Goal: Task Accomplishment & Management: Check status

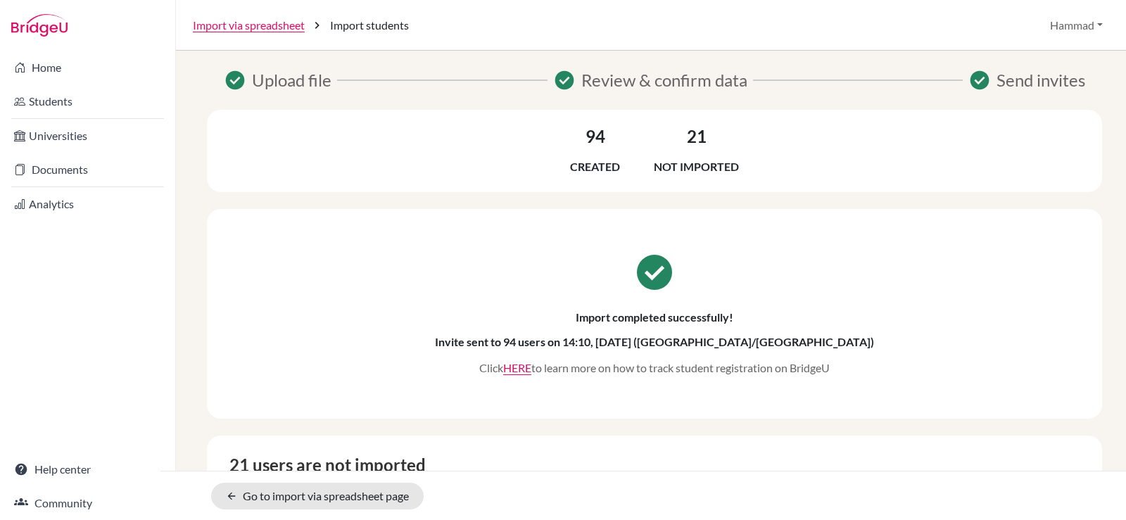
scroll to position [352, 0]
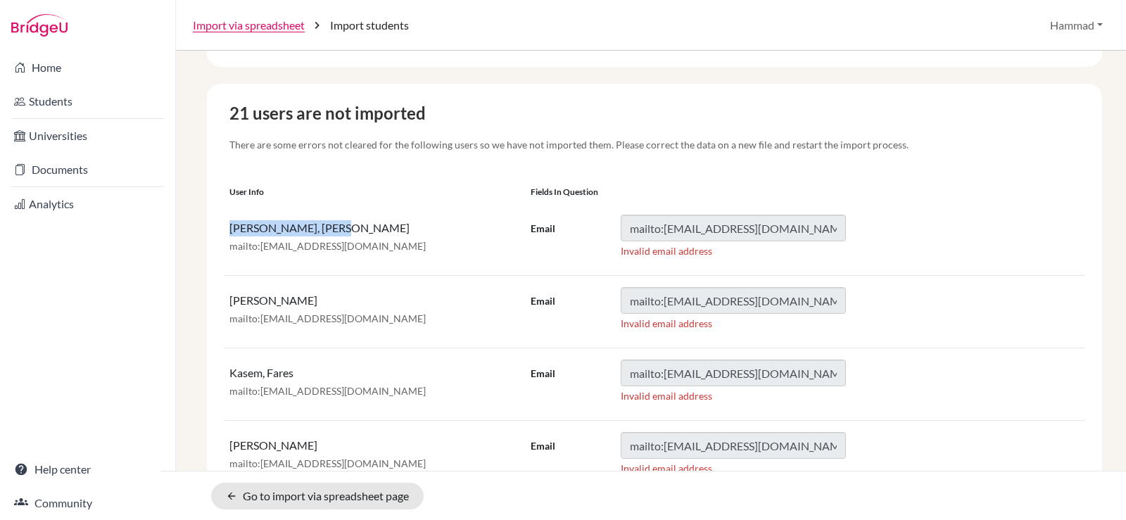
drag, startPoint x: 333, startPoint y: 229, endPoint x: 234, endPoint y: 222, distance: 98.8
click at [234, 222] on p "[PERSON_NAME], [PERSON_NAME]" at bounding box center [374, 228] width 290 height 16
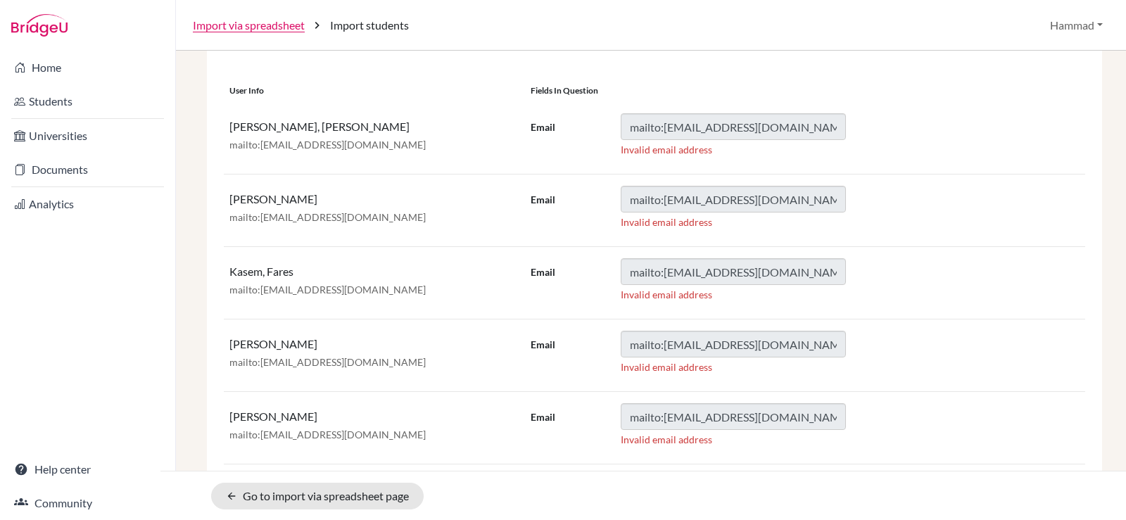
scroll to position [428, 0]
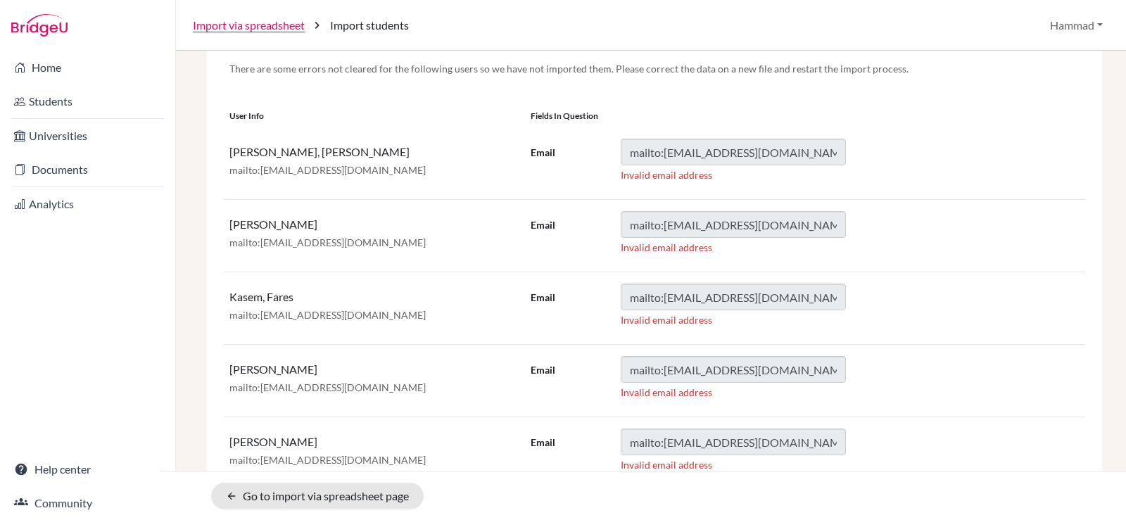
click at [670, 173] on p "Invalid email address" at bounding box center [733, 175] width 225 height 14
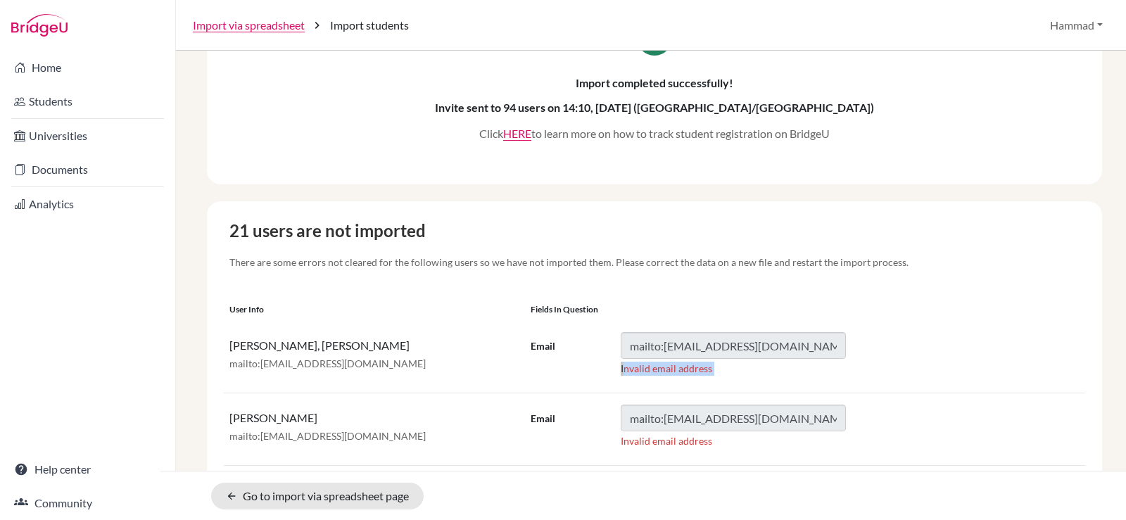
scroll to position [217, 0]
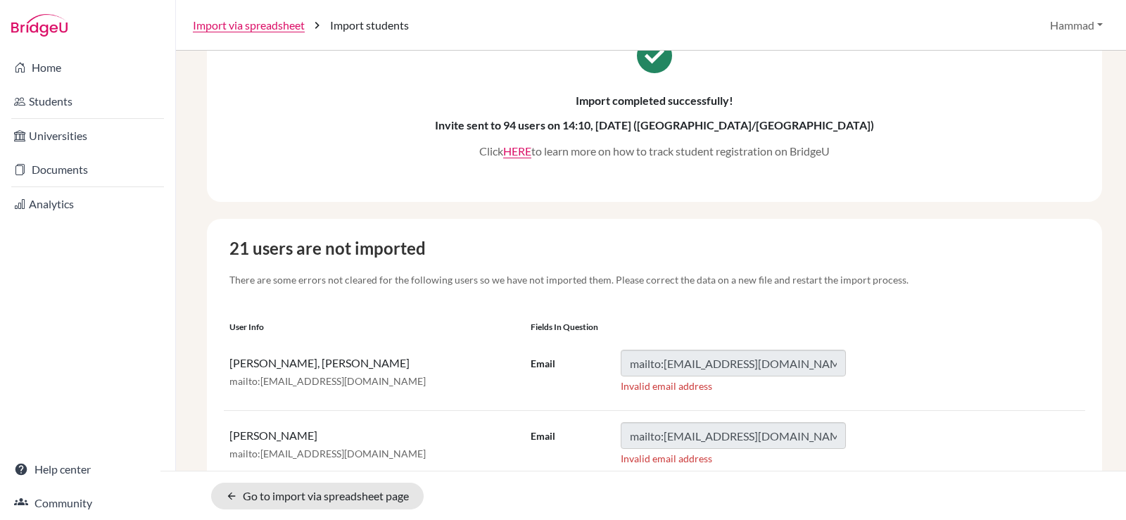
click at [924, 186] on div "check_circle Import completed successfully! Invite sent to 94 users on 14:10, […" at bounding box center [654, 97] width 895 height 210
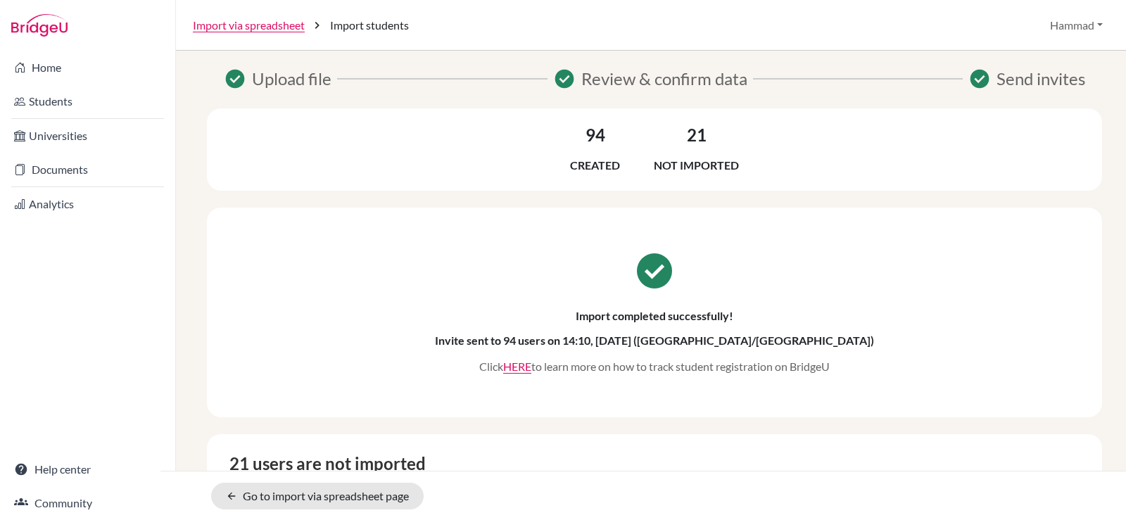
scroll to position [0, 0]
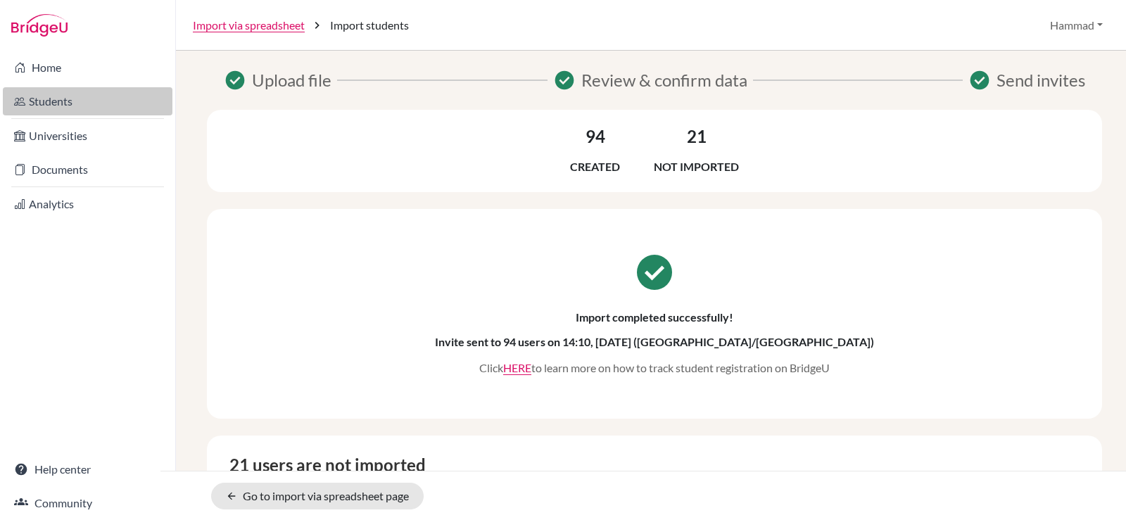
click at [29, 94] on link "Students" at bounding box center [88, 101] width 170 height 28
